Goal: Task Accomplishment & Management: Complete application form

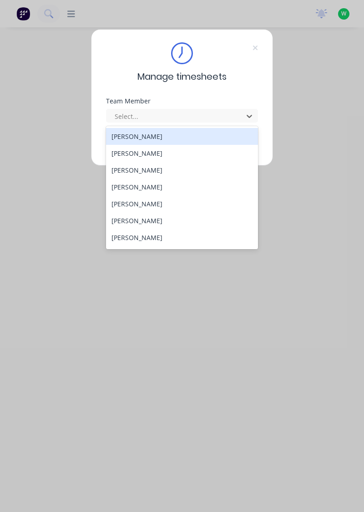
click at [136, 137] on div "[PERSON_NAME]" at bounding box center [182, 136] width 152 height 17
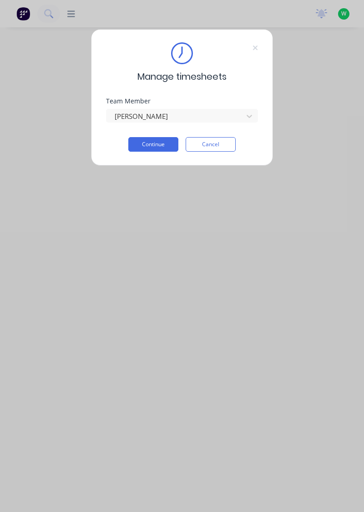
click at [160, 138] on button "Continue" at bounding box center [153, 144] width 50 height 15
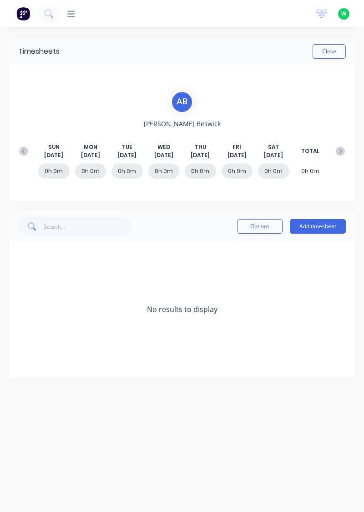
click at [25, 147] on icon at bounding box center [23, 151] width 9 height 9
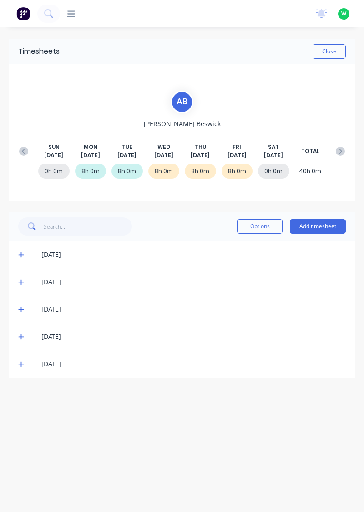
click at [20, 363] on icon at bounding box center [20, 363] width 5 height 5
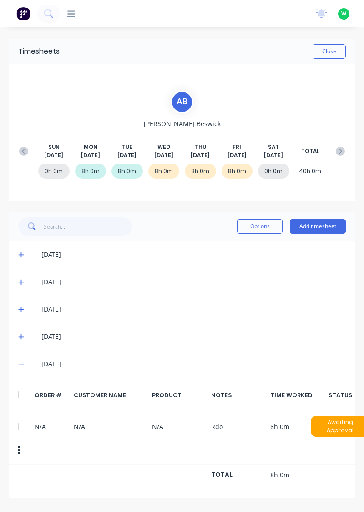
click at [21, 336] on icon at bounding box center [20, 336] width 5 height 5
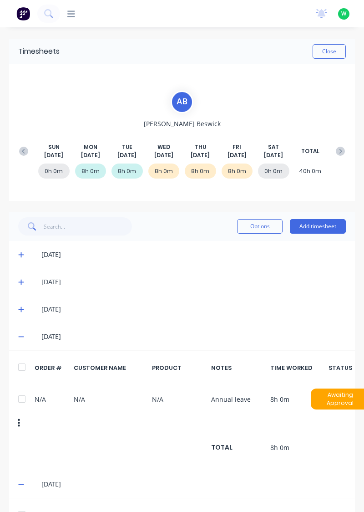
click at [24, 312] on span at bounding box center [22, 309] width 9 height 9
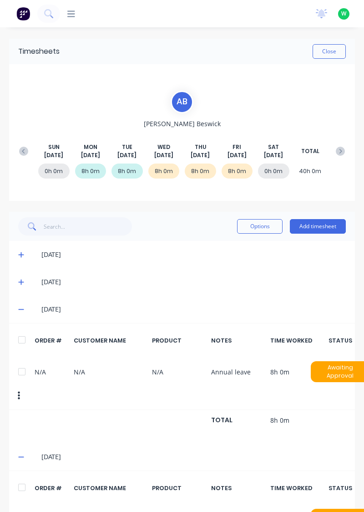
click at [22, 280] on icon at bounding box center [21, 282] width 6 height 6
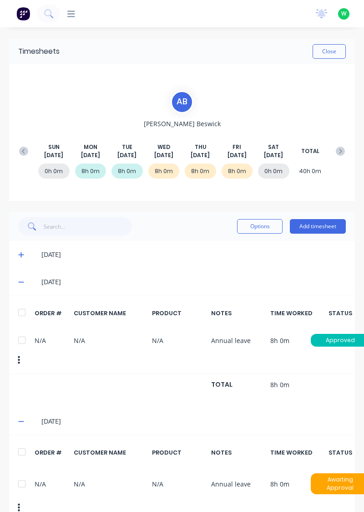
click at [339, 143] on button at bounding box center [340, 151] width 18 height 16
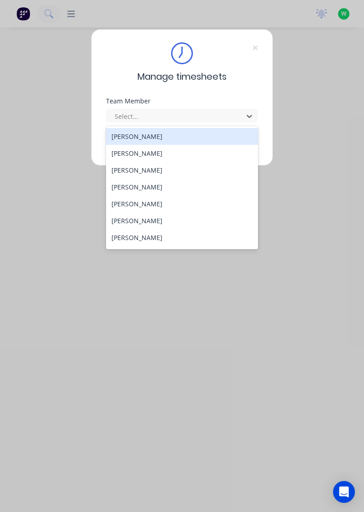
click at [136, 154] on div "[PERSON_NAME]" at bounding box center [182, 153] width 152 height 17
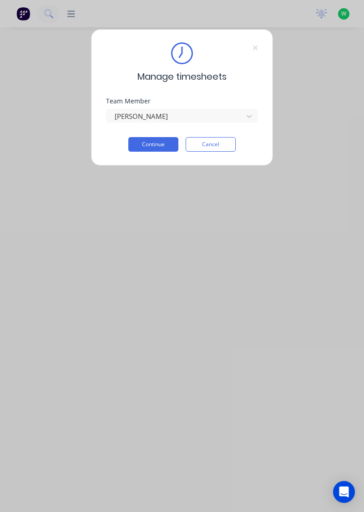
click at [150, 146] on button "Continue" at bounding box center [153, 144] width 50 height 15
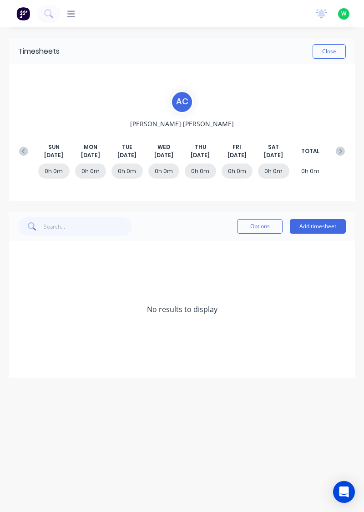
click at [16, 149] on button at bounding box center [24, 151] width 18 height 16
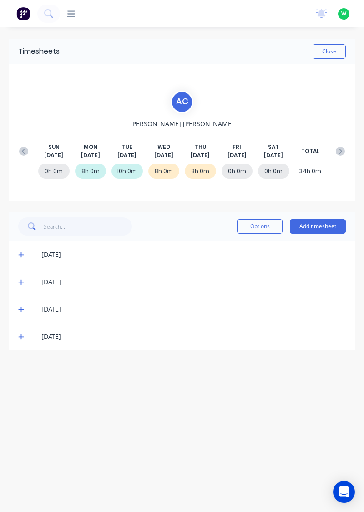
click at [19, 335] on icon at bounding box center [20, 336] width 5 height 5
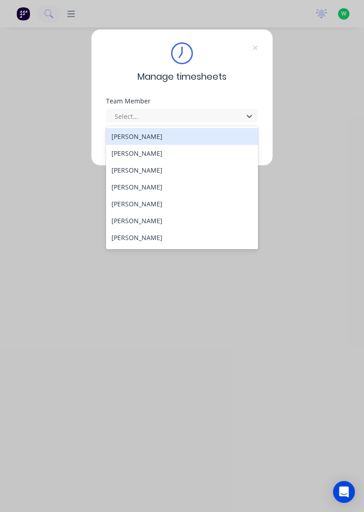
click at [149, 171] on div "[PERSON_NAME]" at bounding box center [182, 170] width 152 height 17
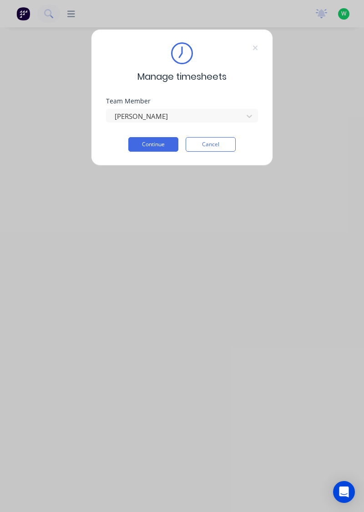
click at [154, 144] on button "Continue" at bounding box center [153, 144] width 50 height 15
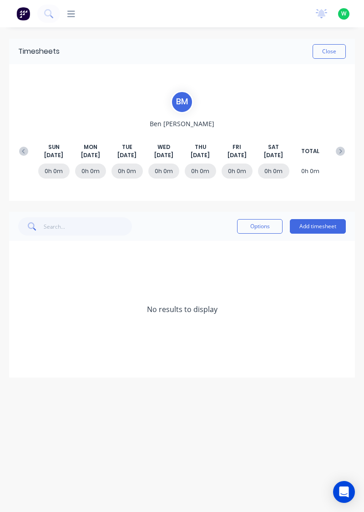
click at [21, 147] on icon at bounding box center [23, 151] width 9 height 9
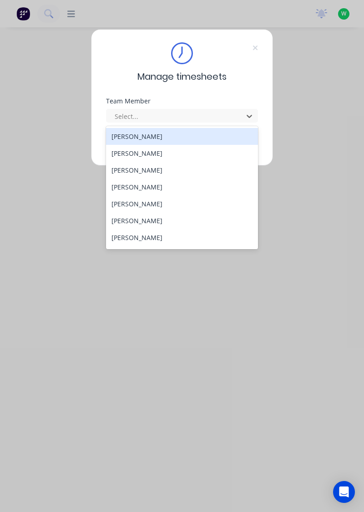
click at [143, 185] on div "[PERSON_NAME]" at bounding box center [182, 186] width 152 height 17
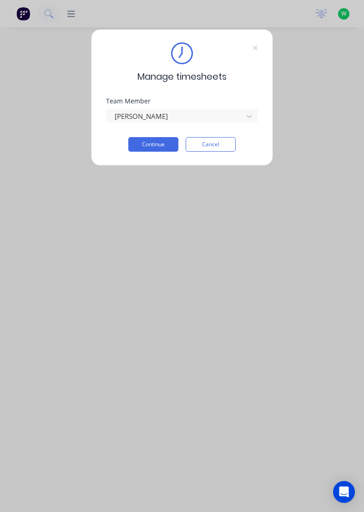
click at [160, 142] on button "Continue" at bounding box center [153, 144] width 50 height 15
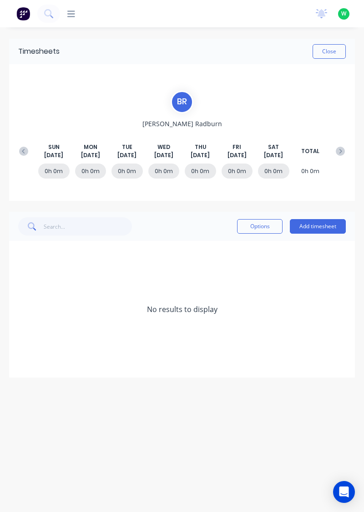
click at [20, 147] on icon at bounding box center [23, 151] width 9 height 9
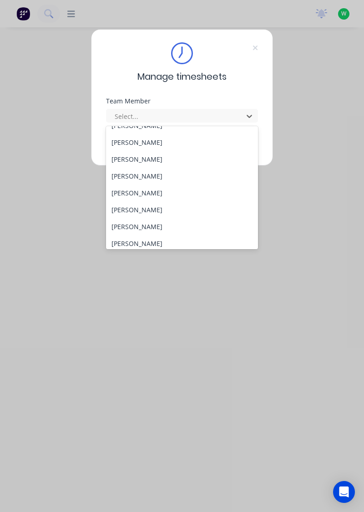
scroll to position [41, 0]
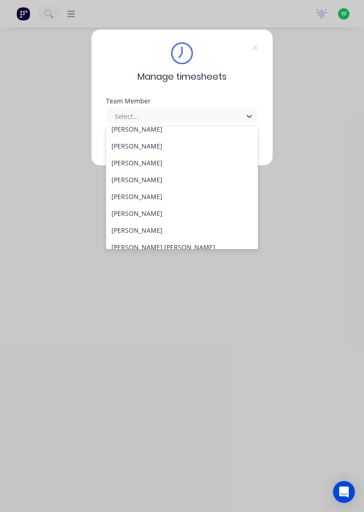
click at [141, 178] on div "[PERSON_NAME]" at bounding box center [182, 179] width 152 height 17
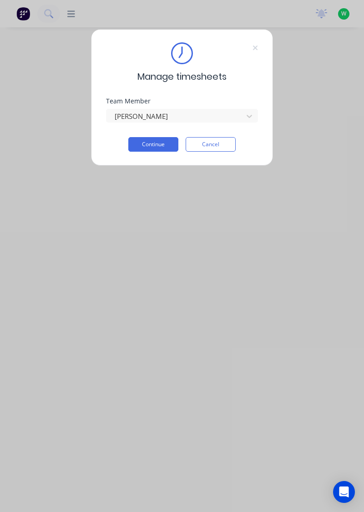
click at [156, 147] on button "Continue" at bounding box center [153, 144] width 50 height 15
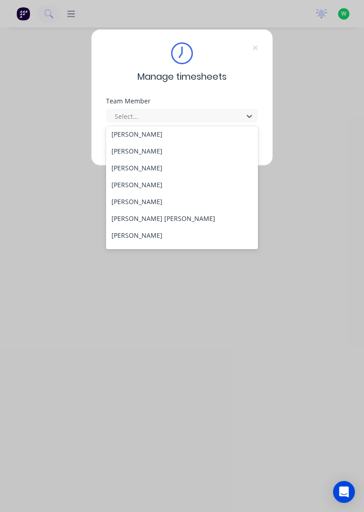
scroll to position [70, 0]
click at [158, 164] on div "[PERSON_NAME]" at bounding box center [182, 167] width 152 height 17
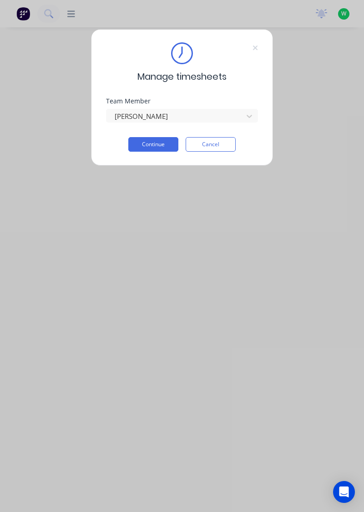
click at [161, 141] on button "Continue" at bounding box center [153, 144] width 50 height 15
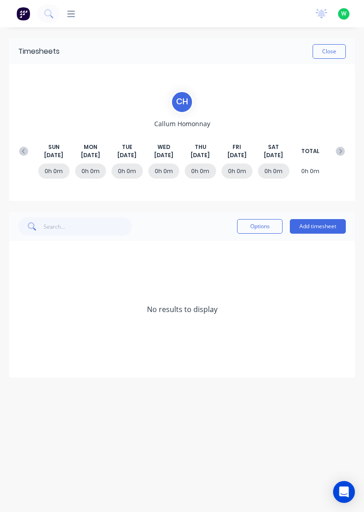
click at [23, 150] on icon at bounding box center [23, 150] width 3 height 5
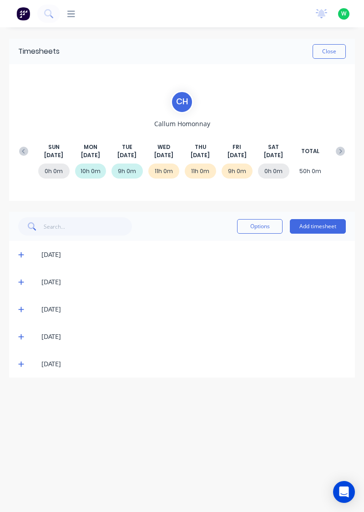
click at [21, 365] on icon at bounding box center [20, 363] width 5 height 5
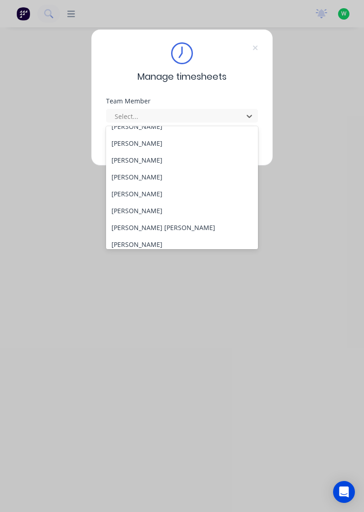
scroll to position [60, 0]
click at [149, 195] on div "[PERSON_NAME]" at bounding box center [182, 194] width 152 height 17
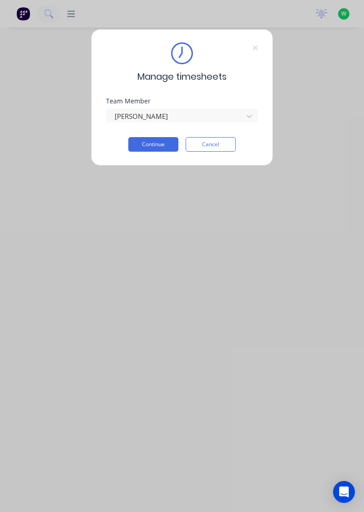
click at [162, 141] on button "Continue" at bounding box center [153, 144] width 50 height 15
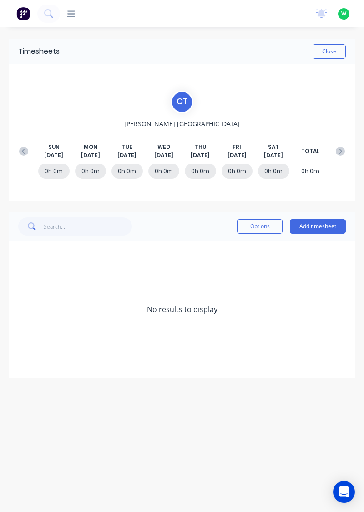
click at [23, 152] on icon at bounding box center [23, 150] width 3 height 5
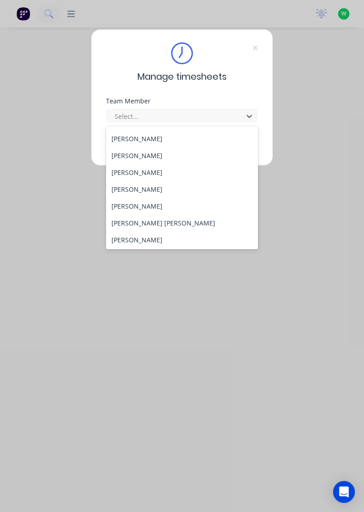
scroll to position [64, 0]
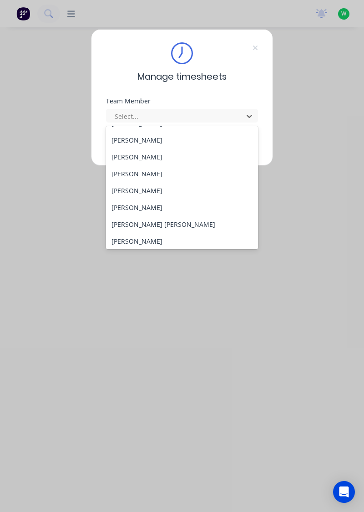
click at [134, 208] on div "[PERSON_NAME]" at bounding box center [182, 207] width 152 height 17
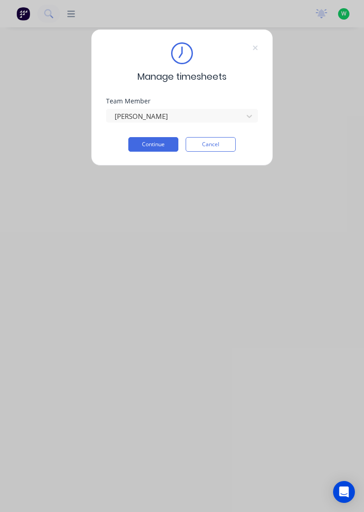
click at [160, 142] on button "Continue" at bounding box center [153, 144] width 50 height 15
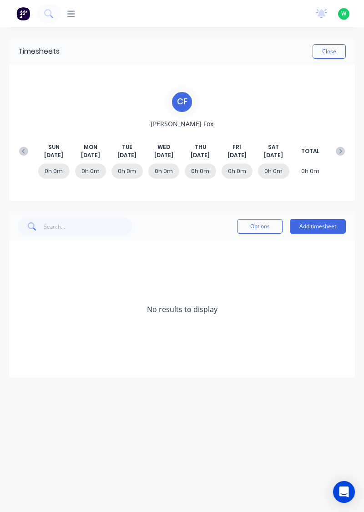
click at [17, 145] on button at bounding box center [24, 151] width 18 height 16
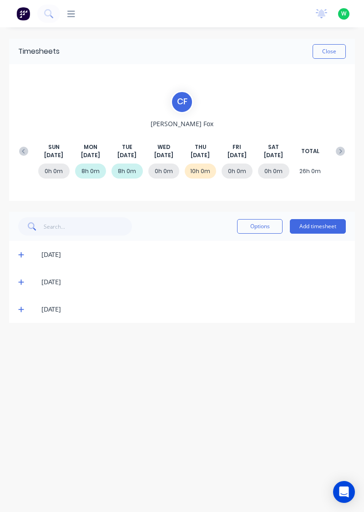
click at [324, 224] on button "Add timesheet" at bounding box center [318, 226] width 56 height 15
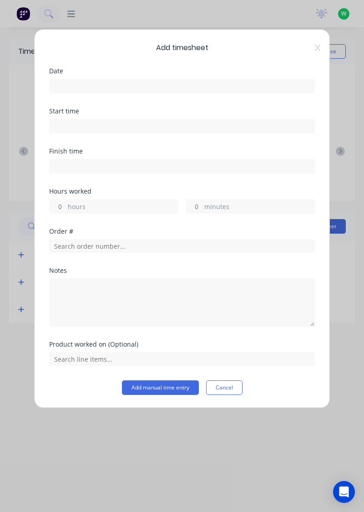
click at [253, 82] on input at bounding box center [182, 86] width 265 height 14
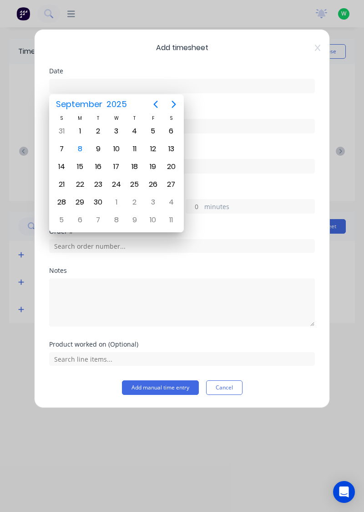
click at [117, 131] on div "3" at bounding box center [117, 131] width 14 height 14
type input "03/09/2025"
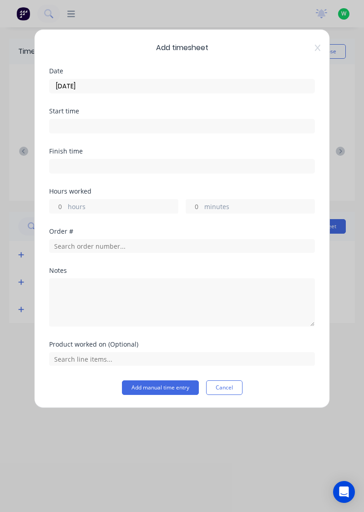
click at [137, 206] on label "hours" at bounding box center [123, 207] width 110 height 11
click at [66, 206] on input "hours" at bounding box center [58, 206] width 16 height 14
type input "8"
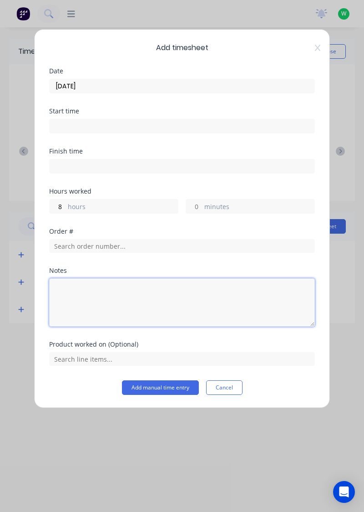
click at [181, 278] on textarea at bounding box center [182, 302] width 266 height 48
type textarea "Sick"
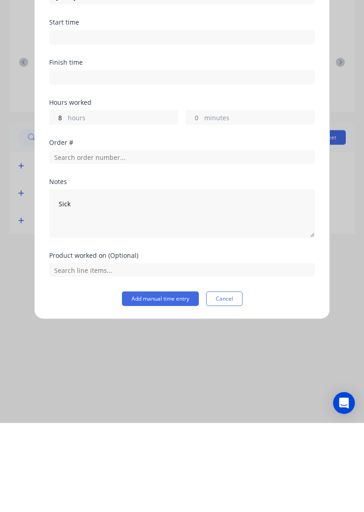
click at [172, 389] on button "Add manual time entry" at bounding box center [160, 387] width 77 height 15
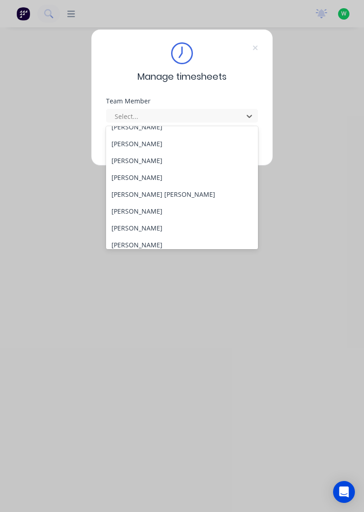
scroll to position [96, 0]
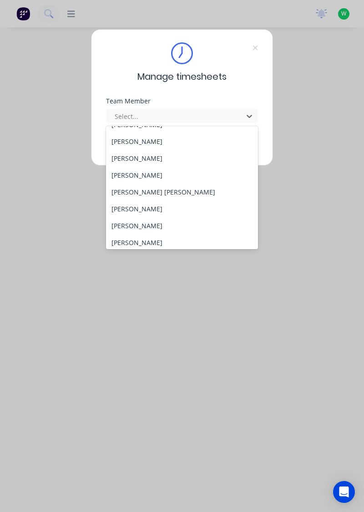
click at [134, 193] on div "[PERSON_NAME] [PERSON_NAME]" at bounding box center [182, 191] width 152 height 17
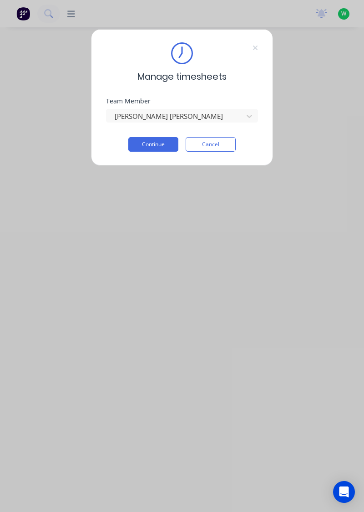
click at [155, 145] on button "Continue" at bounding box center [153, 144] width 50 height 15
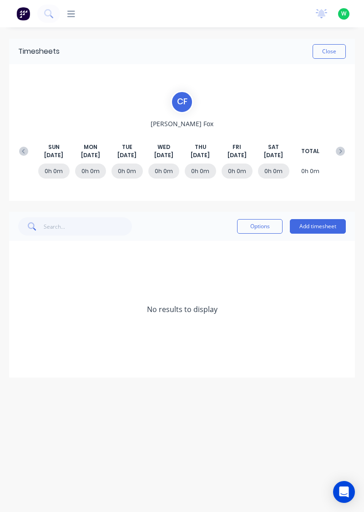
click at [16, 148] on button at bounding box center [24, 151] width 18 height 16
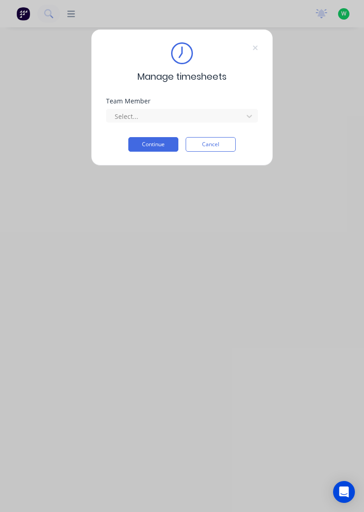
click at [216, 104] on div "Team Member Select..." at bounding box center [182, 110] width 152 height 25
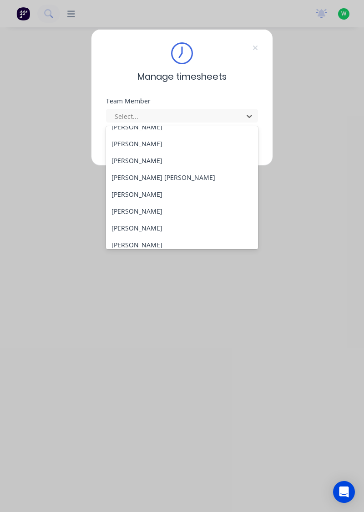
scroll to position [111, 0]
click at [145, 208] on div "[PERSON_NAME]" at bounding box center [182, 210] width 152 height 17
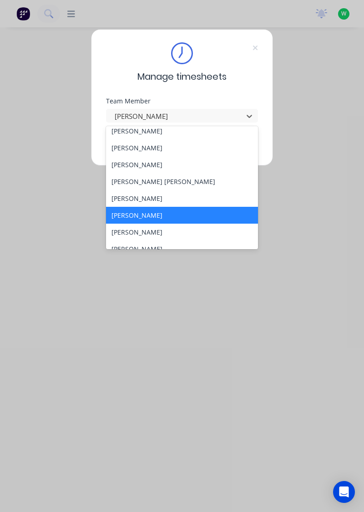
scroll to position [107, 0]
click at [141, 195] on div "[PERSON_NAME]" at bounding box center [182, 197] width 152 height 17
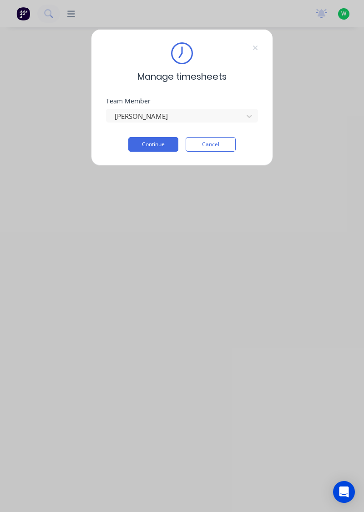
click at [155, 142] on button "Continue" at bounding box center [153, 144] width 50 height 15
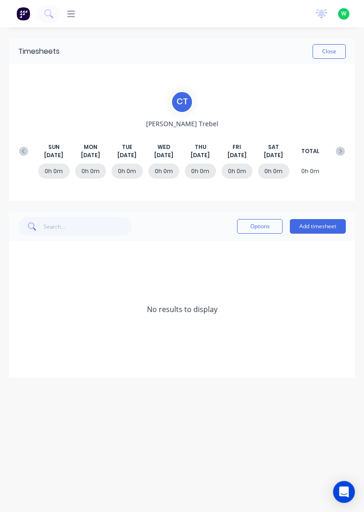
click at [19, 147] on icon at bounding box center [23, 151] width 9 height 9
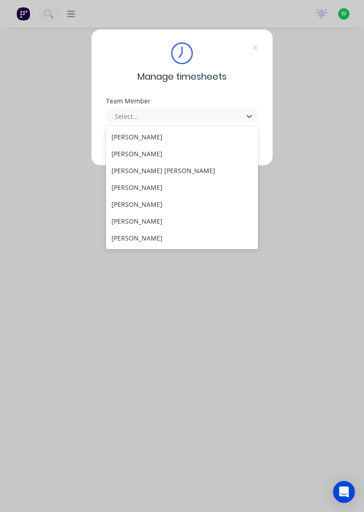
scroll to position [118, 0]
click at [148, 203] on div "[PERSON_NAME]" at bounding box center [182, 203] width 152 height 17
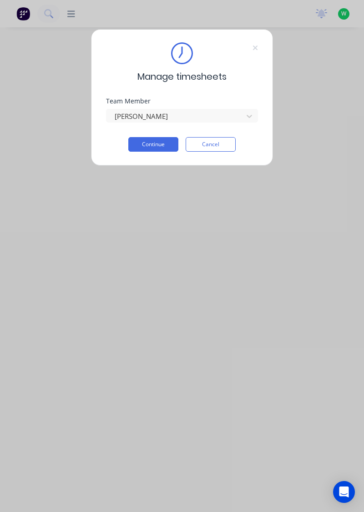
click at [163, 144] on button "Continue" at bounding box center [153, 144] width 50 height 15
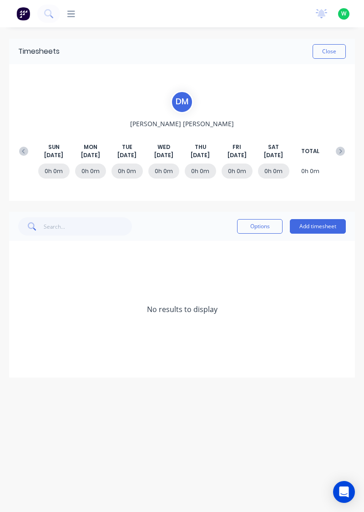
click at [15, 147] on button at bounding box center [24, 151] width 18 height 16
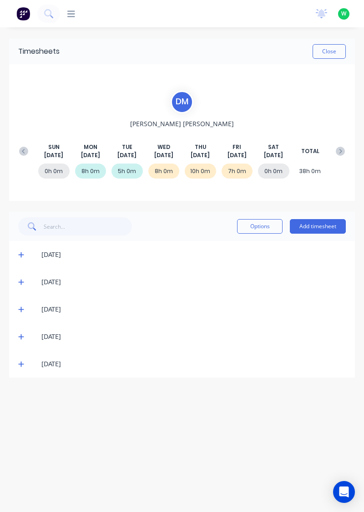
click at [20, 361] on icon at bounding box center [21, 364] width 6 height 6
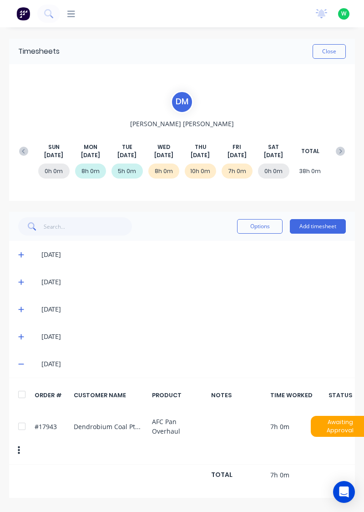
click at [20, 361] on icon at bounding box center [21, 364] width 6 height 6
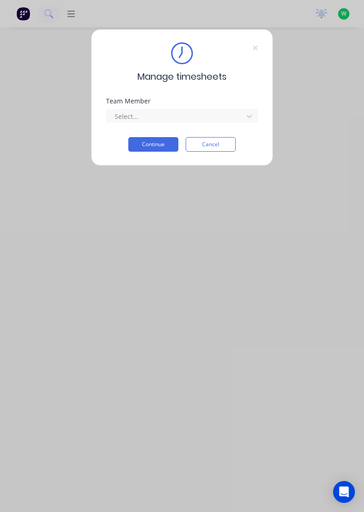
click at [235, 102] on div "Team Member" at bounding box center [182, 101] width 152 height 6
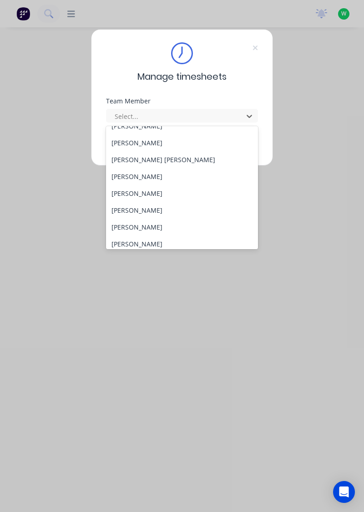
scroll to position [128, 0]
click at [148, 191] on div "[PERSON_NAME]" at bounding box center [182, 193] width 152 height 17
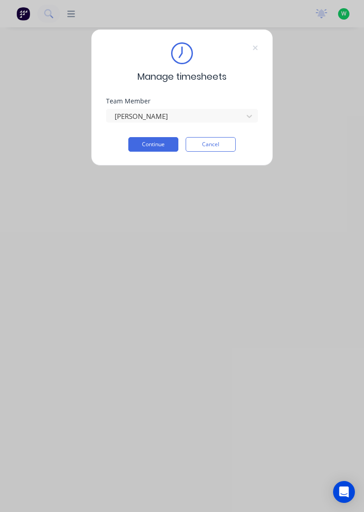
click at [161, 142] on button "Continue" at bounding box center [153, 144] width 50 height 15
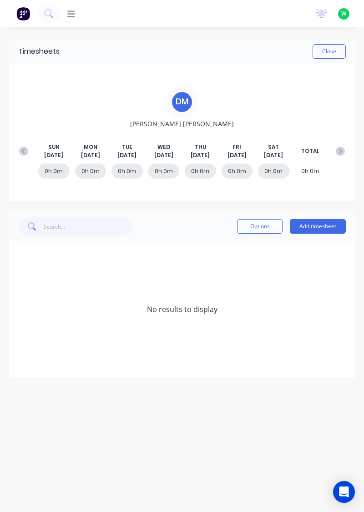
click at [22, 143] on button at bounding box center [24, 151] width 18 height 16
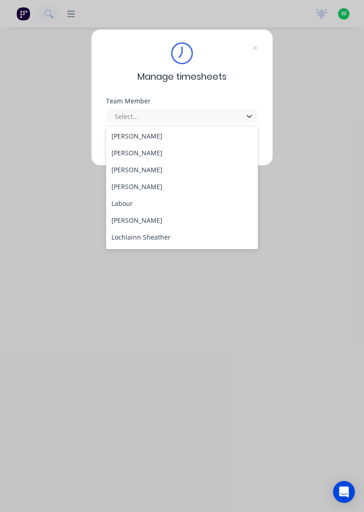
scroll to position [187, 0]
click at [137, 166] on div "[PERSON_NAME]" at bounding box center [182, 168] width 152 height 17
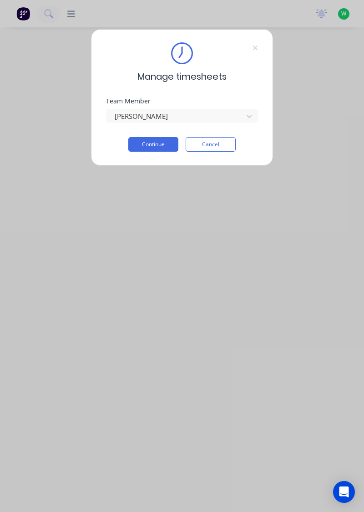
click at [161, 147] on button "Continue" at bounding box center [153, 144] width 50 height 15
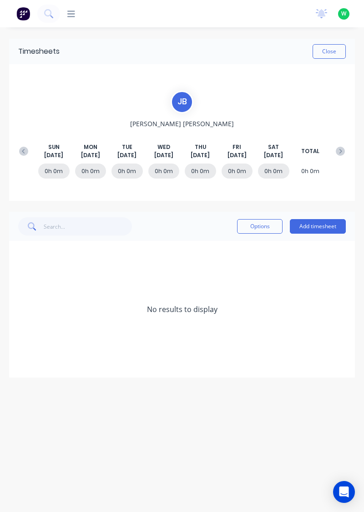
click at [16, 155] on button at bounding box center [24, 151] width 18 height 16
click at [338, 147] on icon at bounding box center [340, 151] width 9 height 9
click at [15, 148] on button at bounding box center [24, 151] width 18 height 16
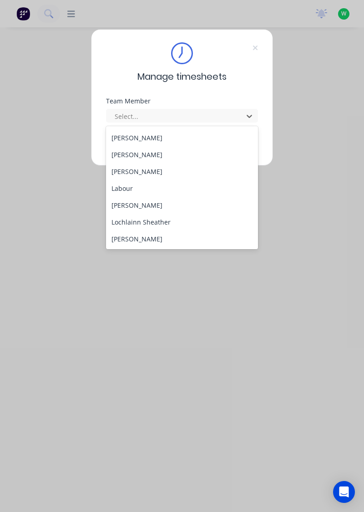
scroll to position [201, 0]
click at [138, 168] on div "[PERSON_NAME]" at bounding box center [182, 170] width 152 height 17
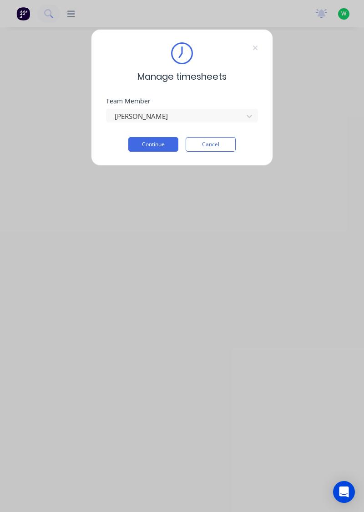
click at [156, 142] on button "Continue" at bounding box center [153, 144] width 50 height 15
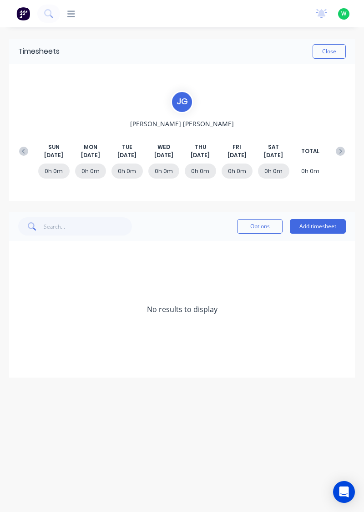
click at [25, 146] on button at bounding box center [24, 151] width 18 height 16
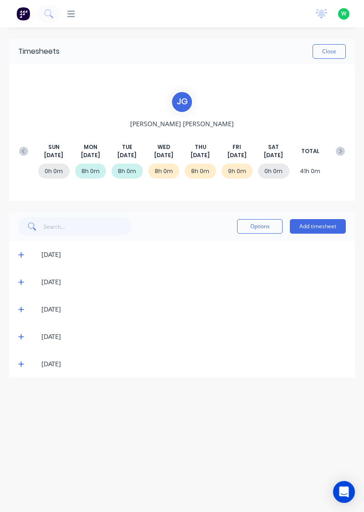
click at [23, 368] on span at bounding box center [22, 363] width 9 height 9
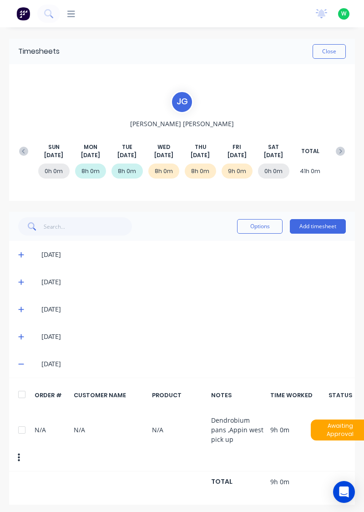
click at [23, 374] on div "[DATE]" at bounding box center [182, 363] width 346 height 27
click at [21, 373] on div "[DATE]" at bounding box center [182, 363] width 346 height 27
click at [21, 364] on icon at bounding box center [20, 364] width 5 height 1
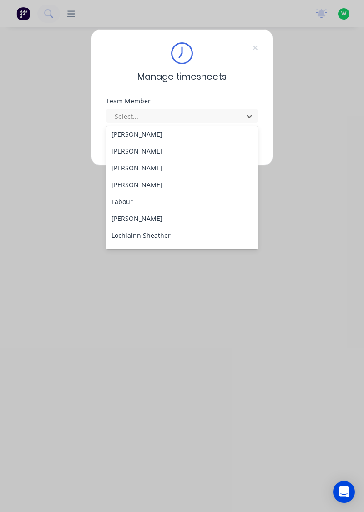
scroll to position [188, 0]
click at [146, 213] on div "[PERSON_NAME]" at bounding box center [182, 217] width 152 height 17
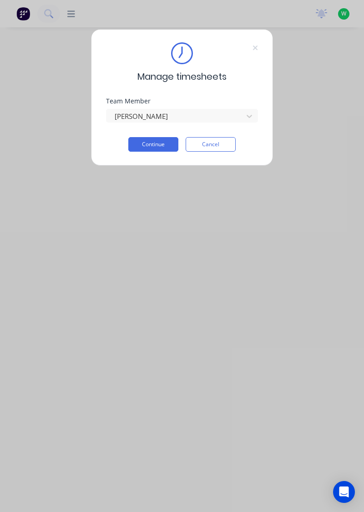
click at [161, 142] on button "Continue" at bounding box center [153, 144] width 50 height 15
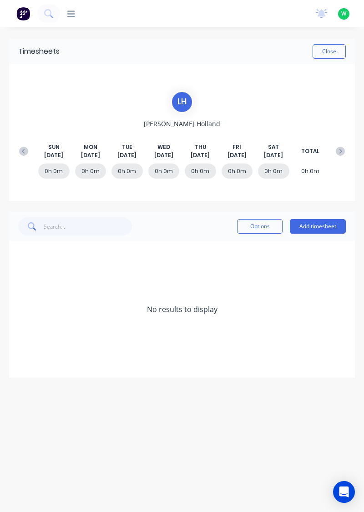
click at [24, 145] on button at bounding box center [24, 151] width 18 height 16
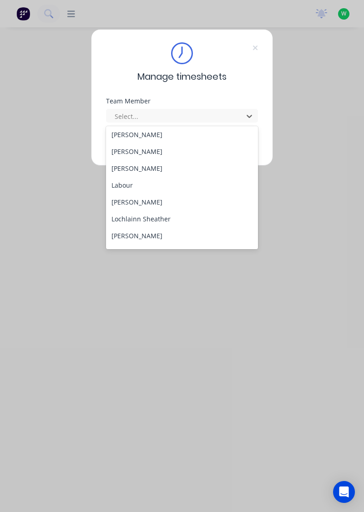
scroll to position [203, 0]
click at [145, 199] on div "[PERSON_NAME]" at bounding box center [182, 202] width 152 height 17
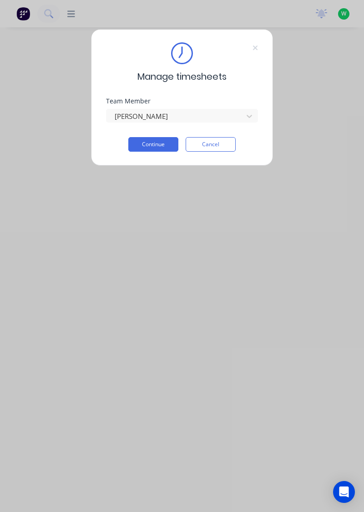
click at [152, 140] on button "Continue" at bounding box center [153, 144] width 50 height 15
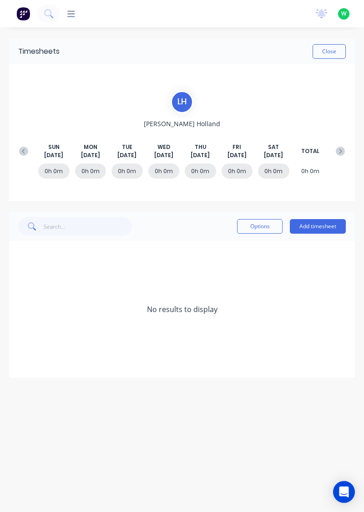
click at [24, 147] on icon at bounding box center [23, 151] width 9 height 9
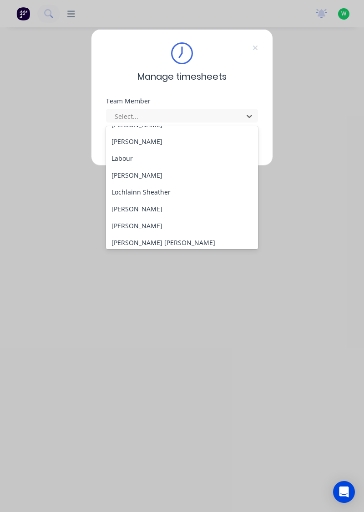
scroll to position [233, 0]
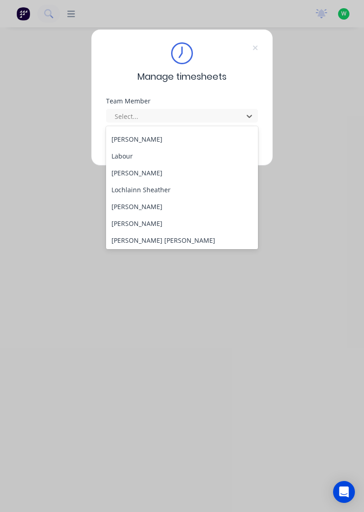
click at [149, 207] on div "[PERSON_NAME]" at bounding box center [182, 206] width 152 height 17
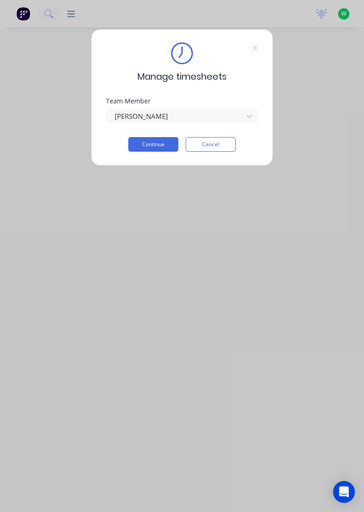
click at [163, 145] on button "Continue" at bounding box center [153, 144] width 50 height 15
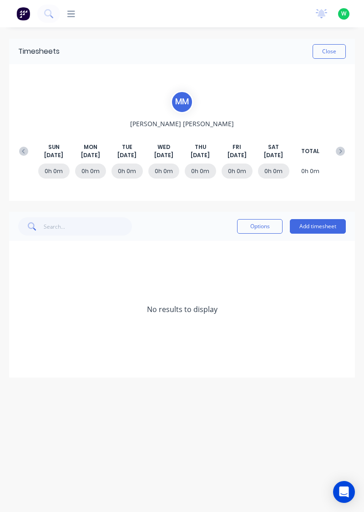
click at [25, 156] on button at bounding box center [24, 151] width 18 height 16
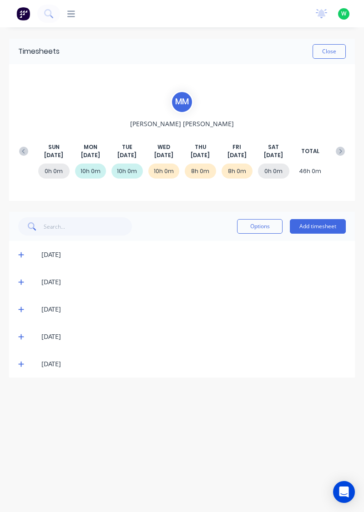
click at [20, 367] on span at bounding box center [22, 363] width 9 height 9
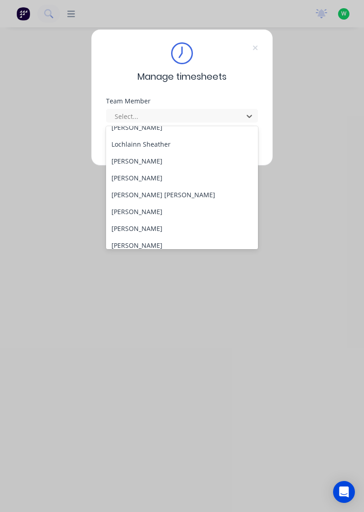
scroll to position [279, 0]
click at [143, 175] on div "[PERSON_NAME]" at bounding box center [182, 176] width 152 height 17
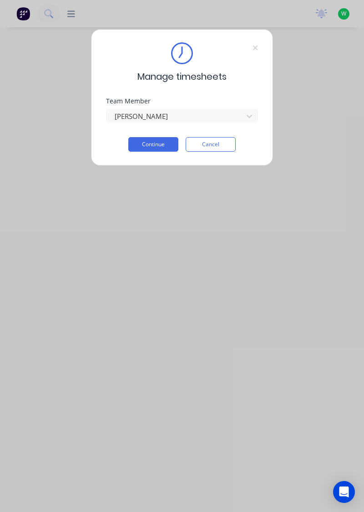
click at [158, 145] on button "Continue" at bounding box center [153, 144] width 50 height 15
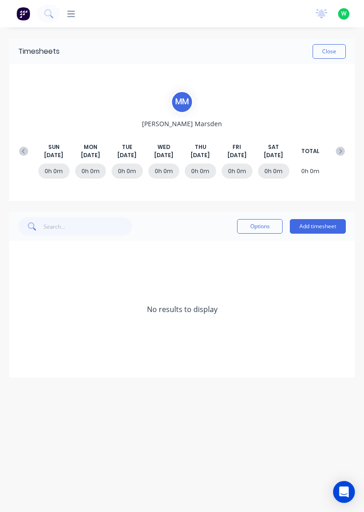
click at [22, 147] on icon at bounding box center [23, 151] width 9 height 9
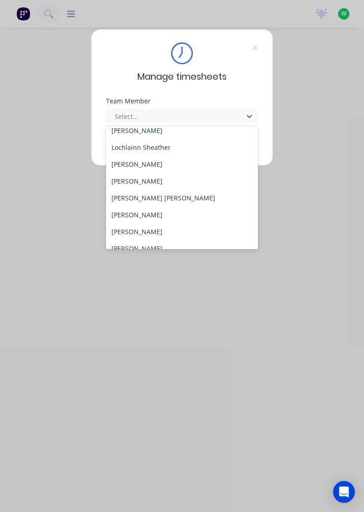
scroll to position [277, 0]
click at [134, 196] on div "[PERSON_NAME] [PERSON_NAME]" at bounding box center [182, 196] width 152 height 17
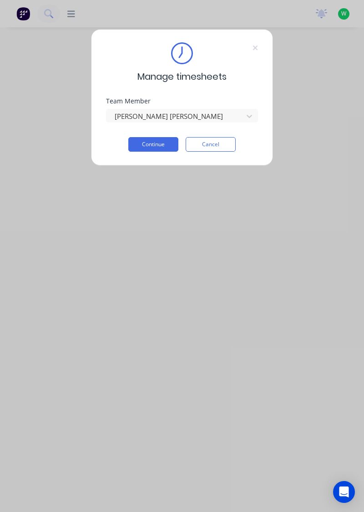
click at [163, 144] on button "Continue" at bounding box center [153, 144] width 50 height 15
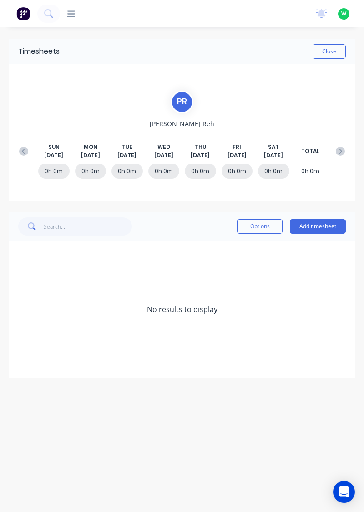
click at [21, 150] on icon at bounding box center [23, 151] width 9 height 9
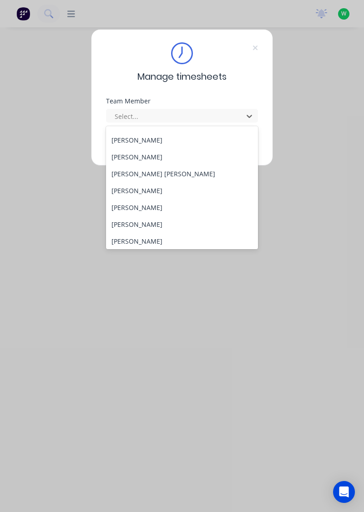
scroll to position [305, 0]
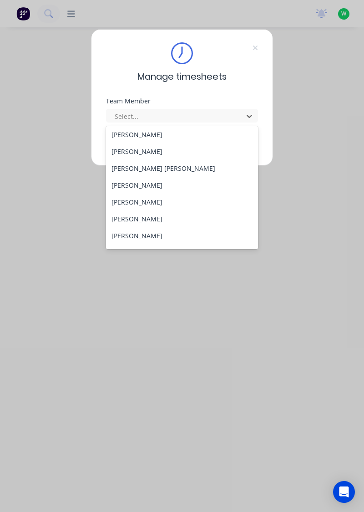
click at [148, 188] on div "[PERSON_NAME]" at bounding box center [182, 185] width 152 height 17
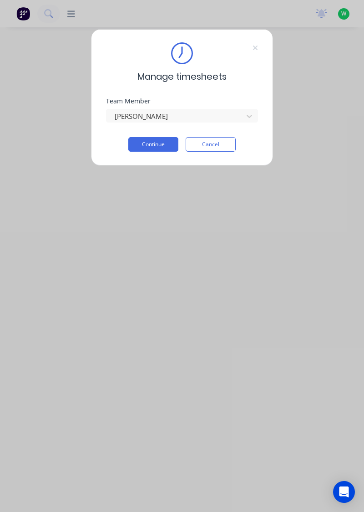
click at [161, 150] on button "Continue" at bounding box center [153, 144] width 50 height 15
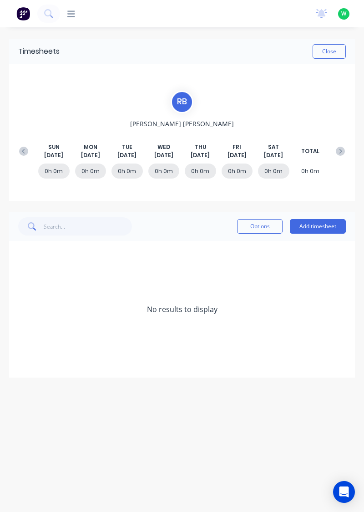
click at [24, 147] on icon at bounding box center [23, 151] width 9 height 9
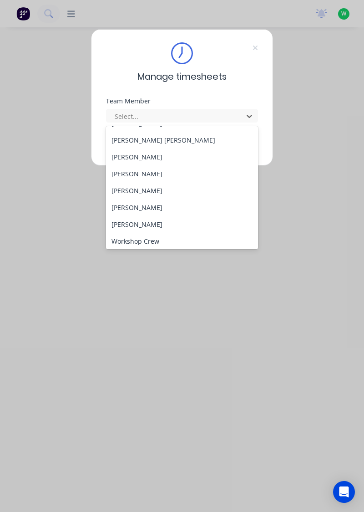
scroll to position [335, 0]
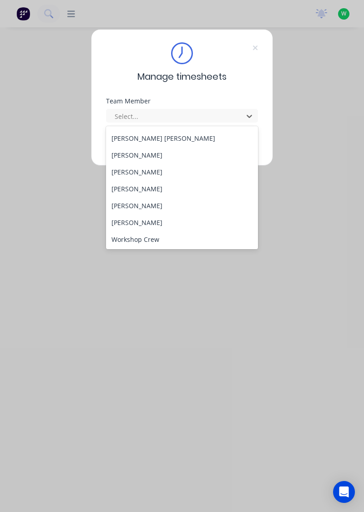
click at [133, 171] on div "[PERSON_NAME]" at bounding box center [182, 171] width 152 height 17
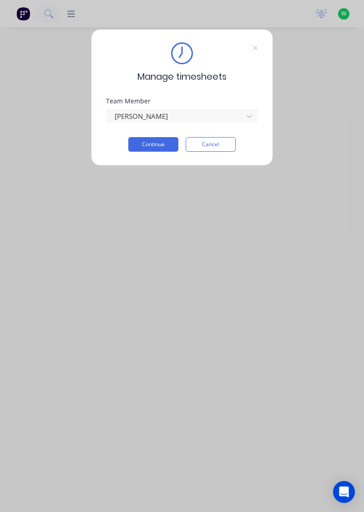
click at [163, 142] on button "Continue" at bounding box center [153, 144] width 50 height 15
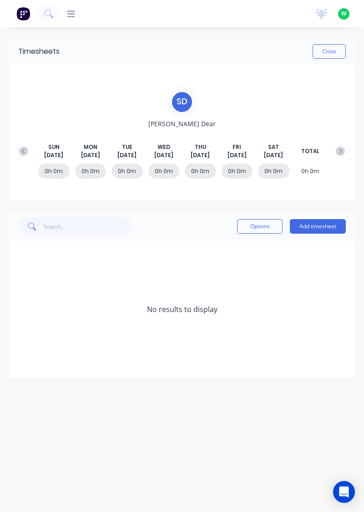
click at [27, 144] on button at bounding box center [24, 151] width 18 height 16
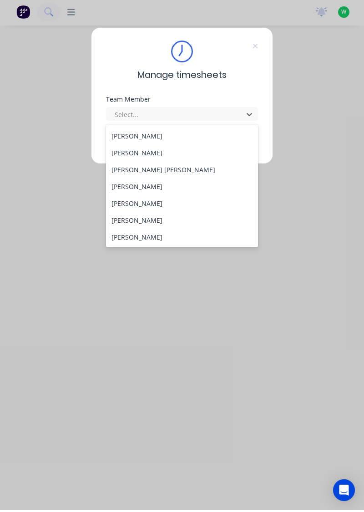
scroll to position [301, 0]
click at [151, 188] on div "[PERSON_NAME]" at bounding box center [182, 189] width 152 height 17
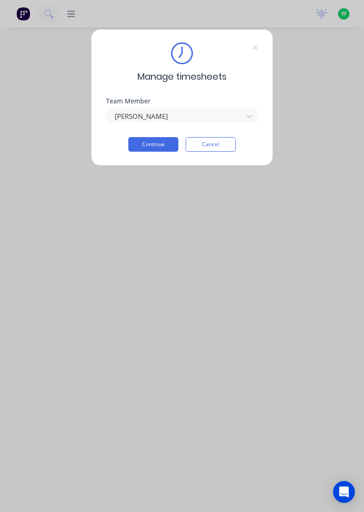
click at [161, 141] on button "Continue" at bounding box center [153, 144] width 50 height 15
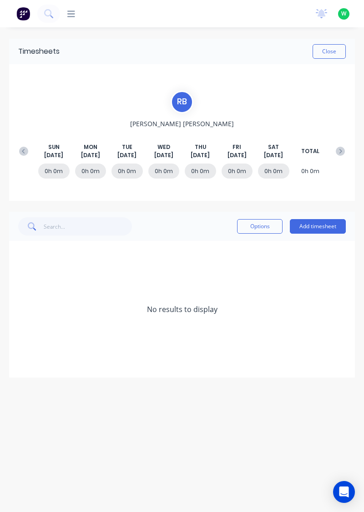
click at [26, 145] on button at bounding box center [24, 151] width 18 height 16
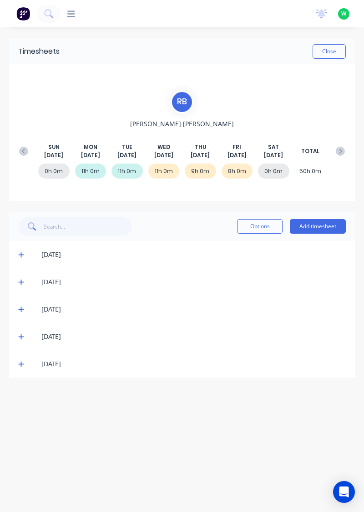
click at [19, 366] on icon at bounding box center [21, 364] width 6 height 6
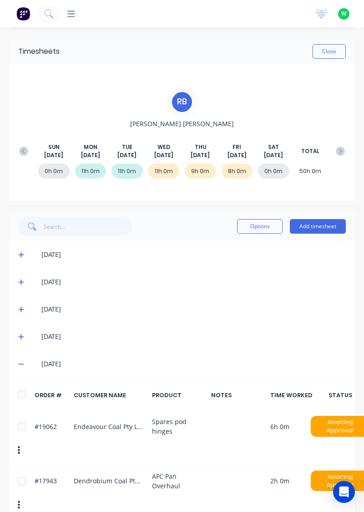
click at [20, 365] on icon at bounding box center [21, 364] width 6 height 6
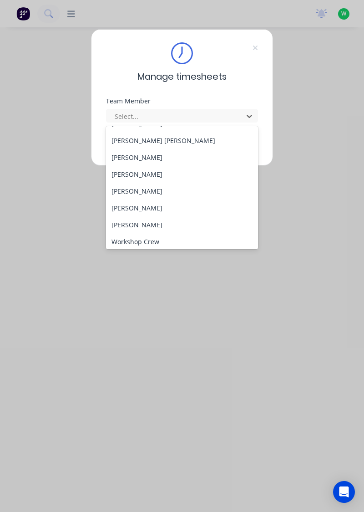
scroll to position [335, 0]
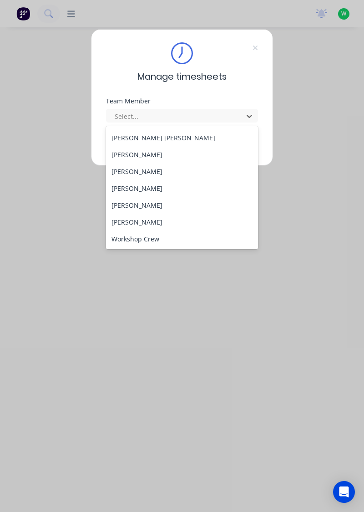
click at [147, 187] on div "[PERSON_NAME]" at bounding box center [182, 188] width 152 height 17
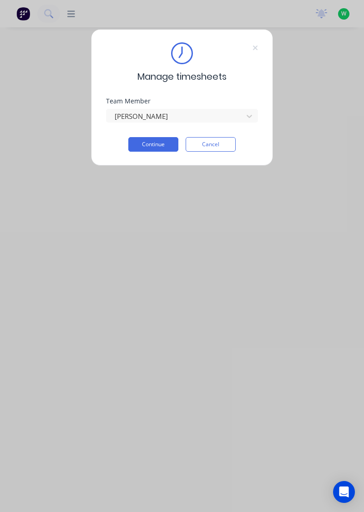
click at [163, 144] on button "Continue" at bounding box center [153, 144] width 50 height 15
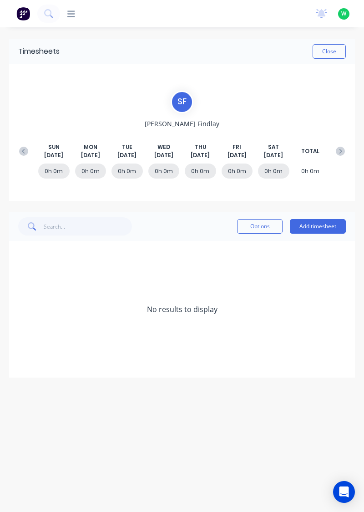
click at [25, 144] on button at bounding box center [24, 151] width 18 height 16
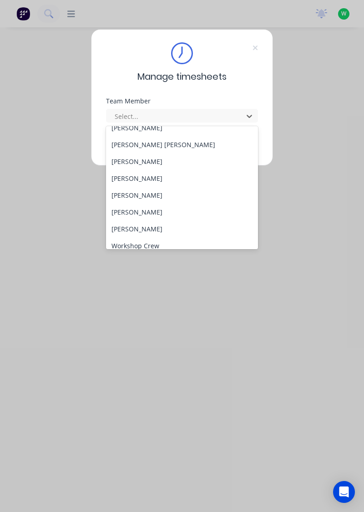
scroll to position [335, 0]
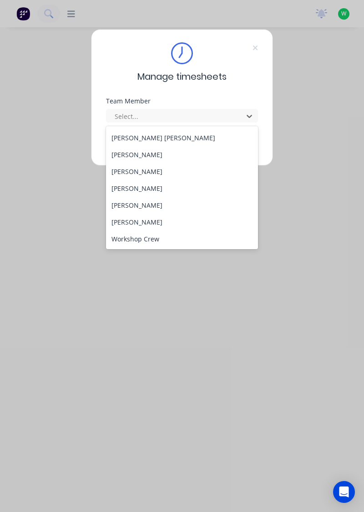
click at [147, 203] on div "[PERSON_NAME]" at bounding box center [182, 205] width 152 height 17
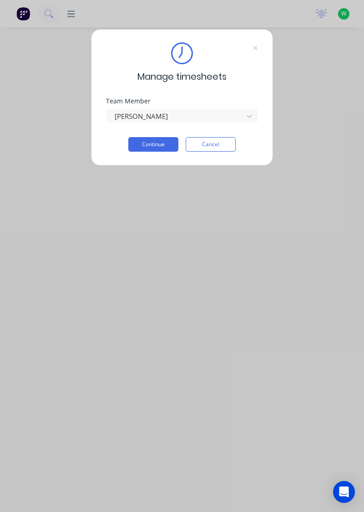
click at [161, 146] on button "Continue" at bounding box center [153, 144] width 50 height 15
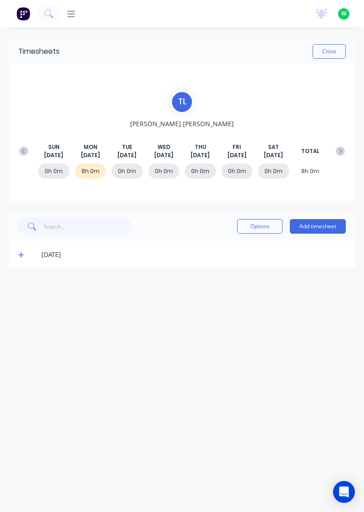
click at [23, 151] on icon at bounding box center [23, 151] width 9 height 9
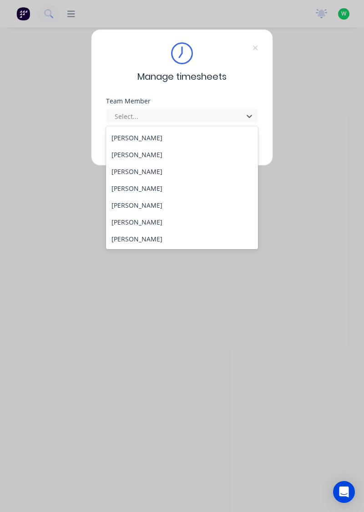
scroll to position [35, 0]
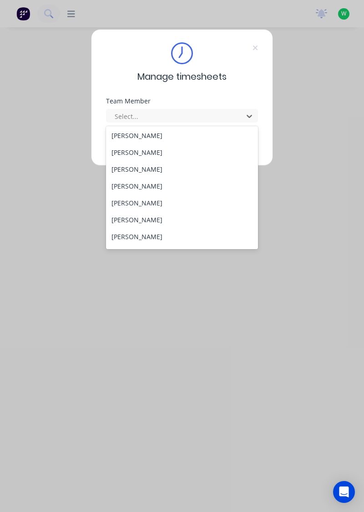
click at [149, 133] on div "[PERSON_NAME]" at bounding box center [182, 135] width 152 height 17
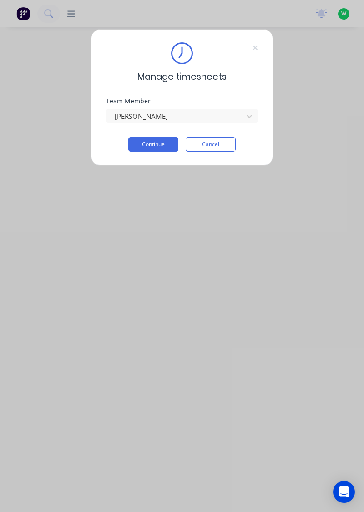
click at [162, 141] on button "Continue" at bounding box center [153, 144] width 50 height 15
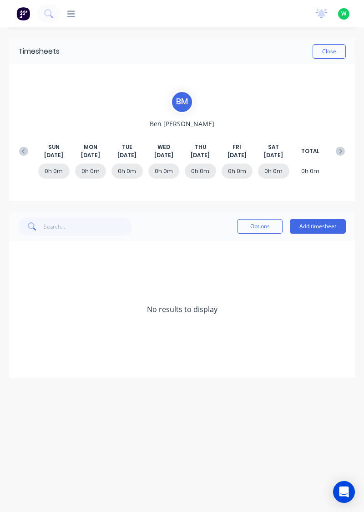
click at [22, 151] on icon at bounding box center [23, 151] width 9 height 9
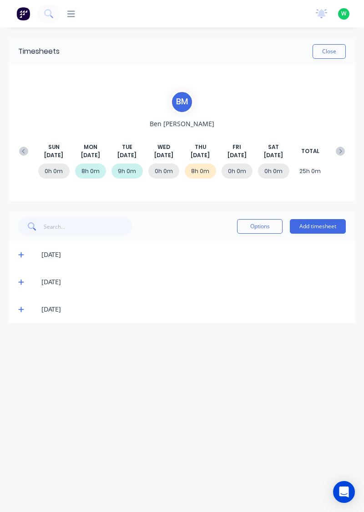
click at [325, 224] on button "Add timesheet" at bounding box center [318, 226] width 56 height 15
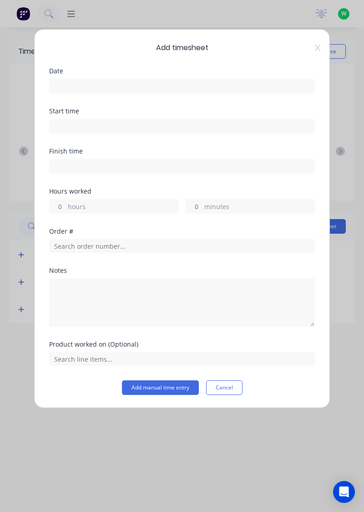
click at [217, 88] on input at bounding box center [182, 86] width 265 height 14
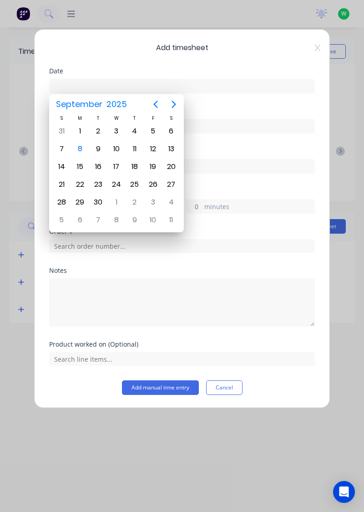
click at [118, 132] on div "3" at bounding box center [117, 131] width 14 height 14
type input "03/09/2025"
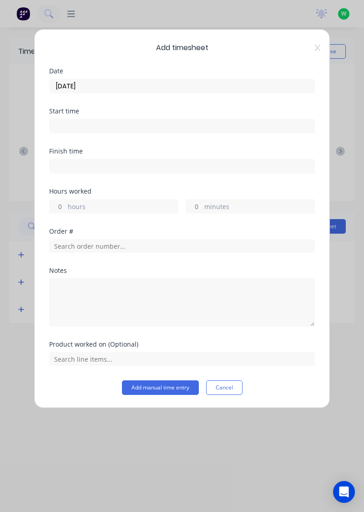
click at [111, 204] on label "hours" at bounding box center [123, 207] width 110 height 11
click at [66, 204] on input "hours" at bounding box center [58, 206] width 16 height 14
type input "8"
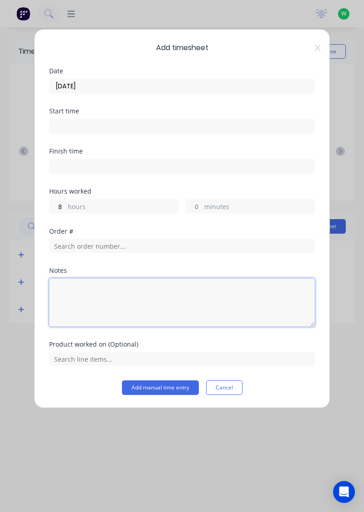
click at [155, 290] on textarea at bounding box center [182, 302] width 266 height 48
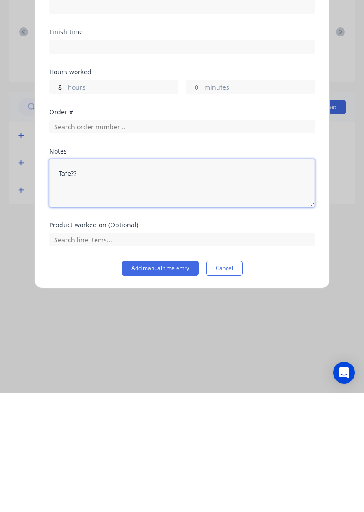
type textarea "Tafe??"
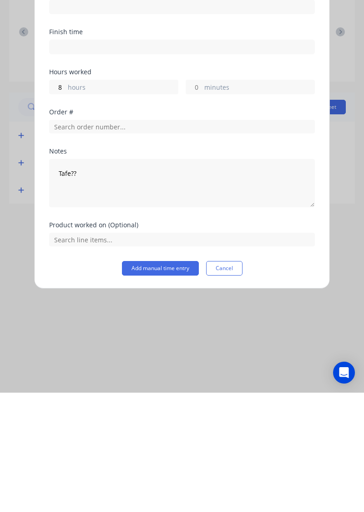
click at [169, 383] on button "Add manual time entry" at bounding box center [160, 387] width 77 height 15
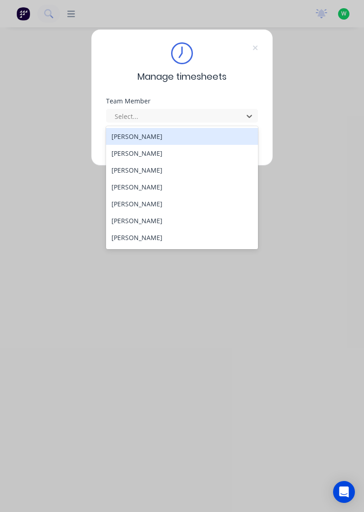
scroll to position [335, 0]
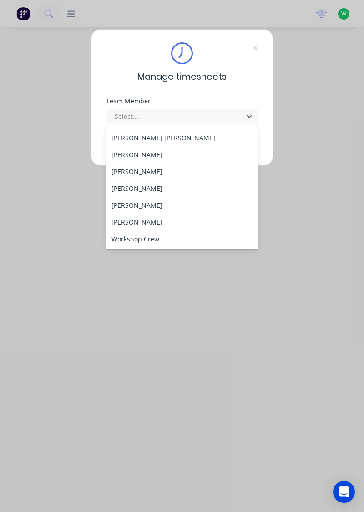
click at [141, 221] on div "[PERSON_NAME]" at bounding box center [182, 221] width 152 height 17
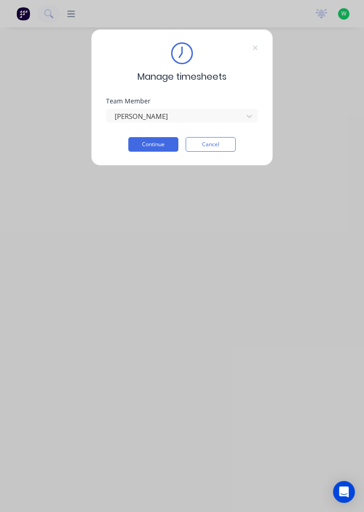
click at [163, 144] on button "Continue" at bounding box center [153, 144] width 50 height 15
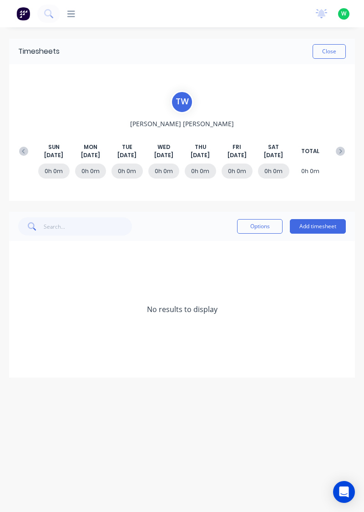
click at [22, 147] on icon at bounding box center [23, 151] width 9 height 9
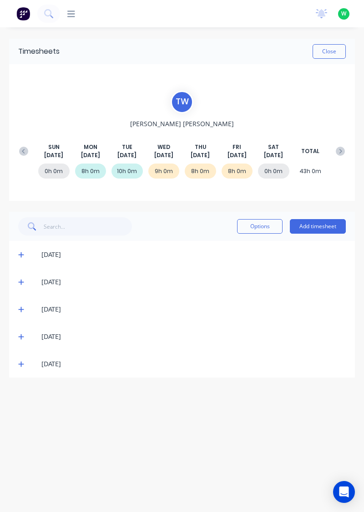
click at [24, 366] on span at bounding box center [22, 363] width 9 height 9
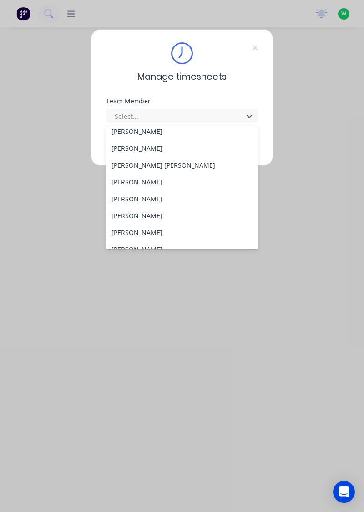
scroll to position [335, 0]
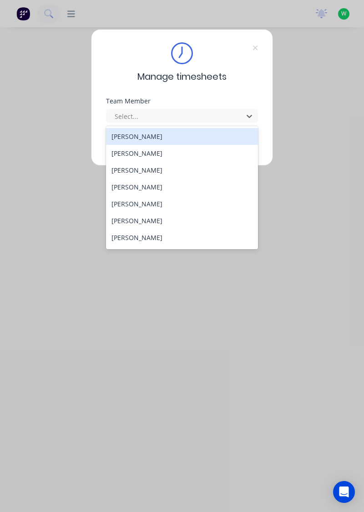
click at [148, 153] on div "[PERSON_NAME]" at bounding box center [182, 153] width 152 height 17
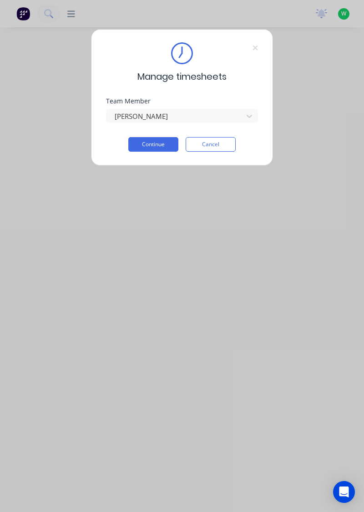
click at [159, 142] on button "Continue" at bounding box center [153, 144] width 50 height 15
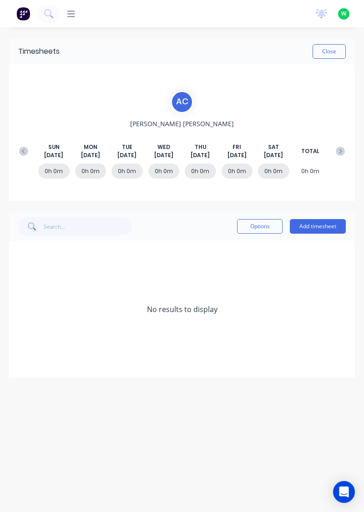
click at [18, 137] on div "SUN Sep 7th MON Sep 8th TUE Sep 9th WED Sep 10th THU Sep 11th FRI Sep 12th SAT …" at bounding box center [182, 151] width 335 height 46
click at [18, 152] on button at bounding box center [24, 151] width 18 height 16
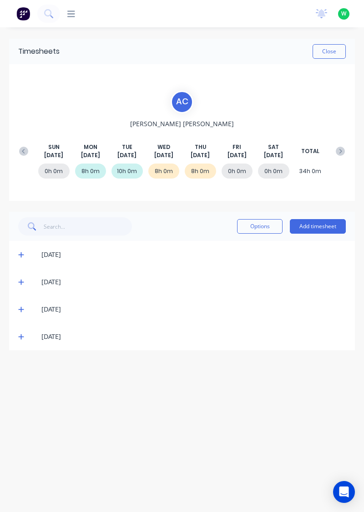
click at [332, 224] on button "Add timesheet" at bounding box center [318, 226] width 56 height 15
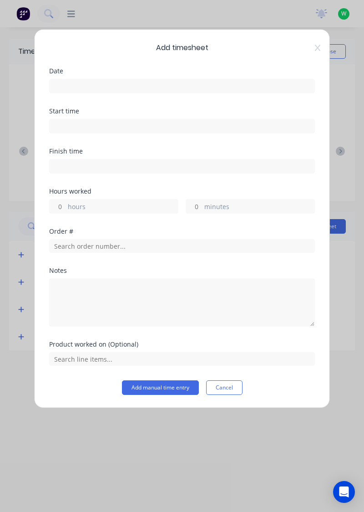
click at [247, 85] on input at bounding box center [182, 86] width 265 height 14
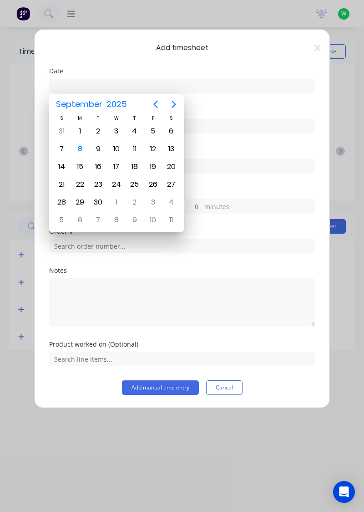
click at [149, 127] on div "5" at bounding box center [153, 131] width 14 height 14
type input "[DATE]"
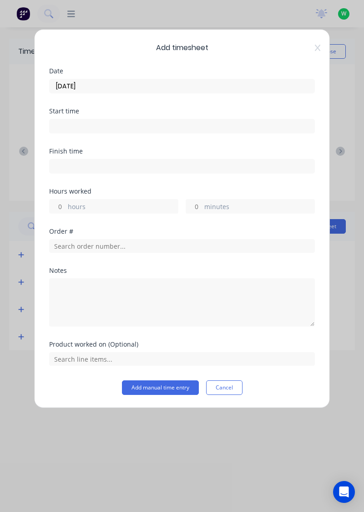
click at [121, 203] on label "hours" at bounding box center [123, 207] width 110 height 11
click at [66, 203] on input "hours" at bounding box center [58, 206] width 16 height 14
type input "8"
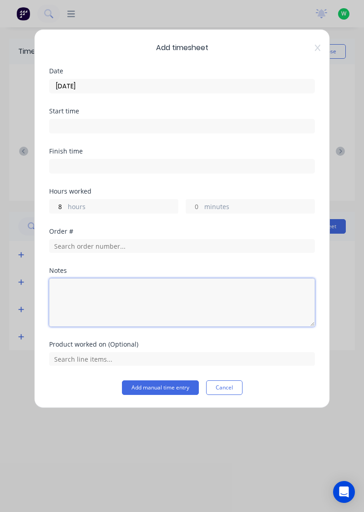
click at [125, 286] on textarea at bounding box center [182, 302] width 266 height 48
type textarea "Rdo"
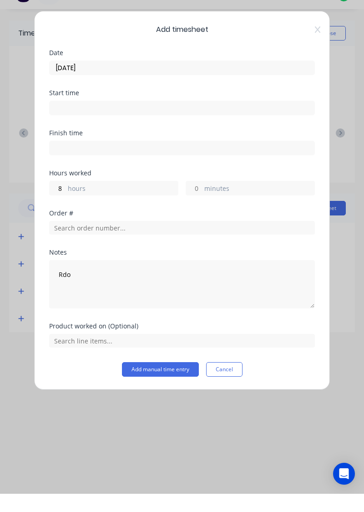
click at [168, 389] on button "Add manual time entry" at bounding box center [160, 387] width 77 height 15
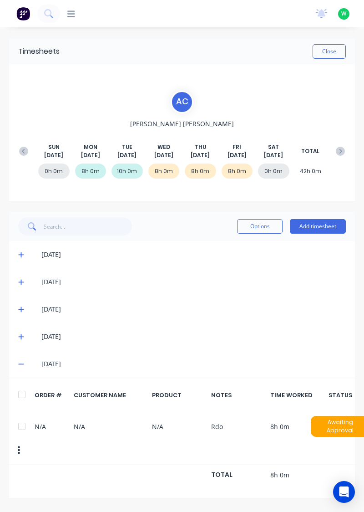
click at [325, 225] on button "Add timesheet" at bounding box center [318, 226] width 56 height 15
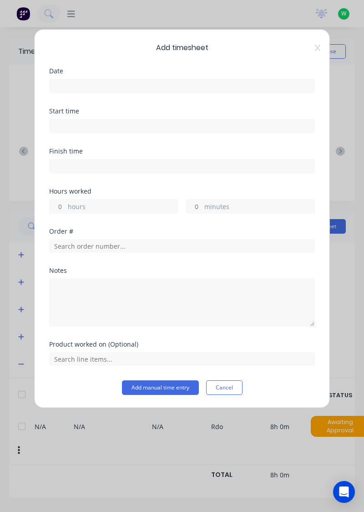
click at [316, 46] on icon at bounding box center [317, 48] width 5 height 6
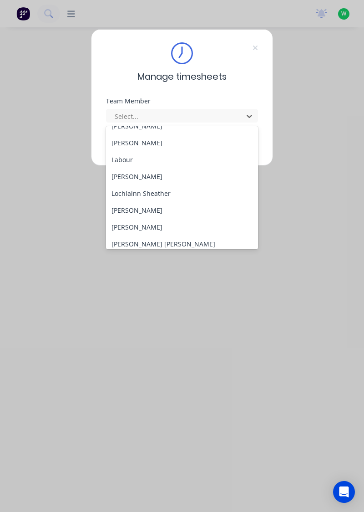
scroll to position [233, 0]
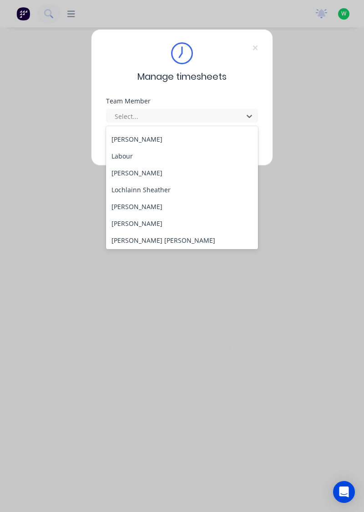
click at [144, 223] on div "[PERSON_NAME]" at bounding box center [182, 223] width 152 height 17
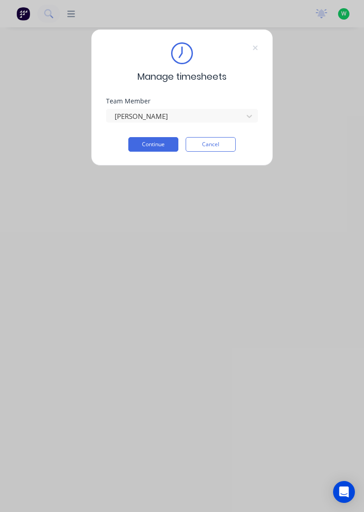
click at [161, 146] on button "Continue" at bounding box center [153, 144] width 50 height 15
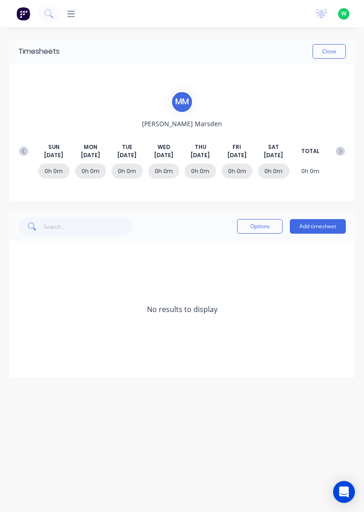
click at [26, 148] on icon at bounding box center [23, 151] width 9 height 9
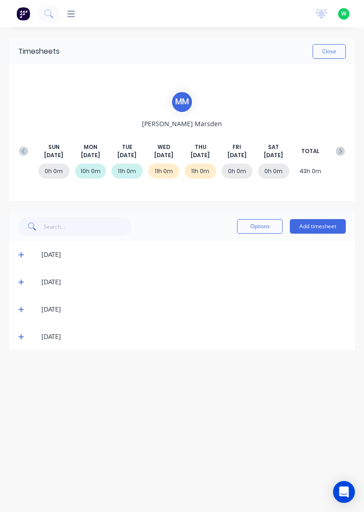
click at [318, 228] on button "Add timesheet" at bounding box center [318, 226] width 56 height 15
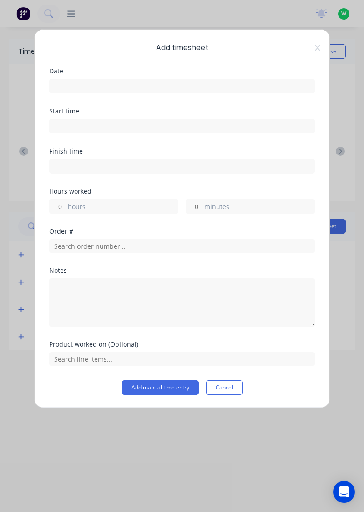
click at [215, 83] on input at bounding box center [182, 86] width 265 height 14
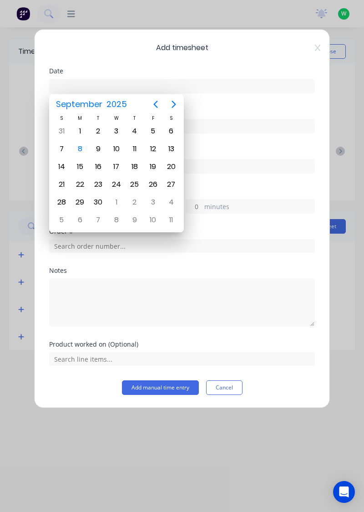
click at [156, 129] on div "5" at bounding box center [153, 131] width 14 height 14
type input "[DATE]"
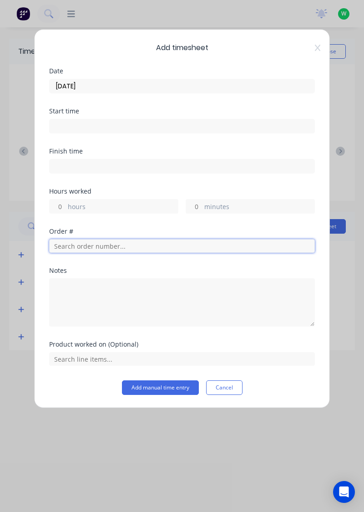
click at [127, 244] on input "text" at bounding box center [182, 246] width 266 height 14
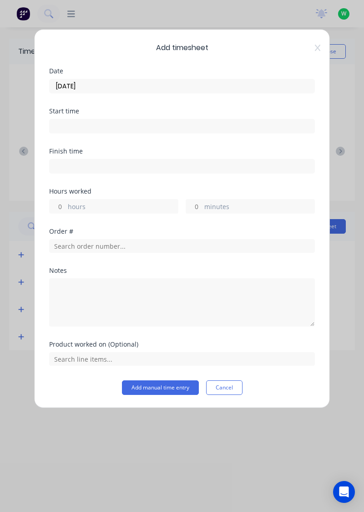
click at [108, 202] on label "hours" at bounding box center [123, 207] width 110 height 11
click at [66, 202] on input "hours" at bounding box center [58, 206] width 16 height 14
type input "8"
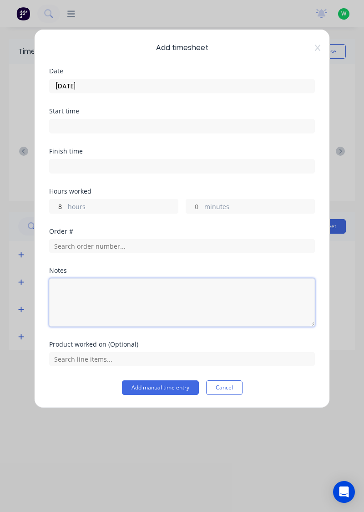
click at [122, 301] on textarea at bounding box center [182, 302] width 266 height 48
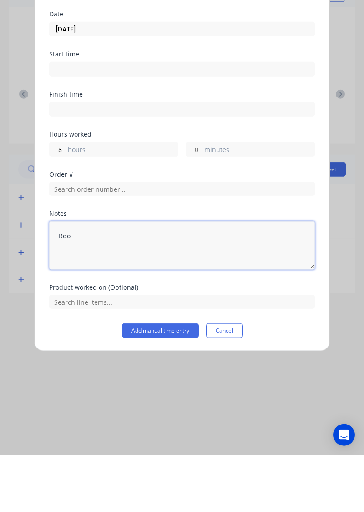
type textarea "Rdo"
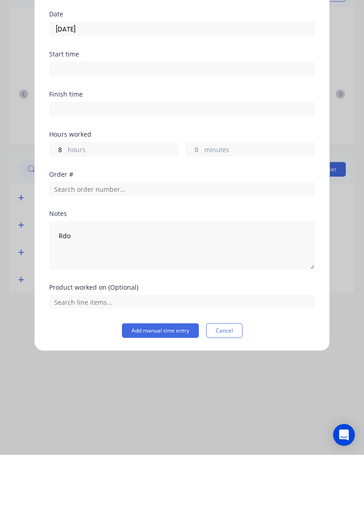
click at [176, 388] on button "Add manual time entry" at bounding box center [160, 387] width 77 height 15
